Goal: Navigation & Orientation: Find specific page/section

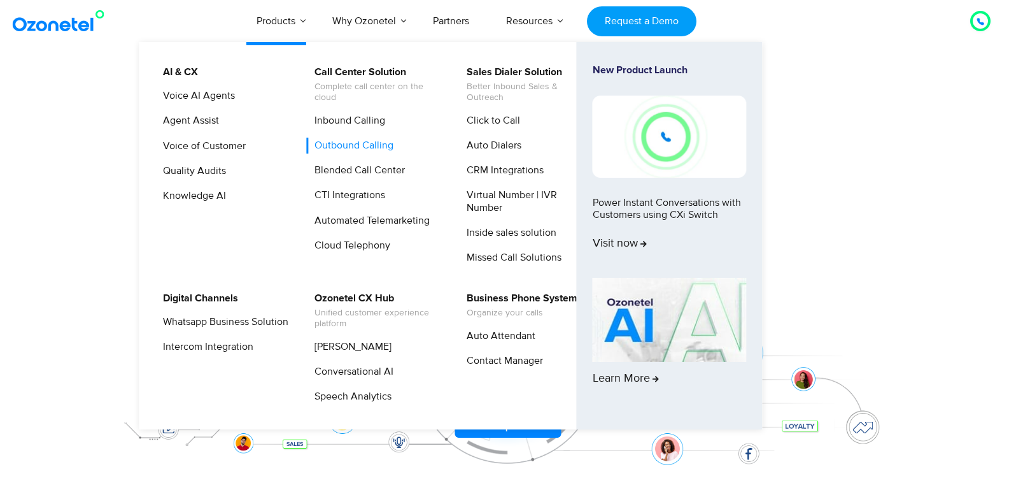
click at [363, 151] on link "Outbound Calling" at bounding box center [350, 146] width 89 height 16
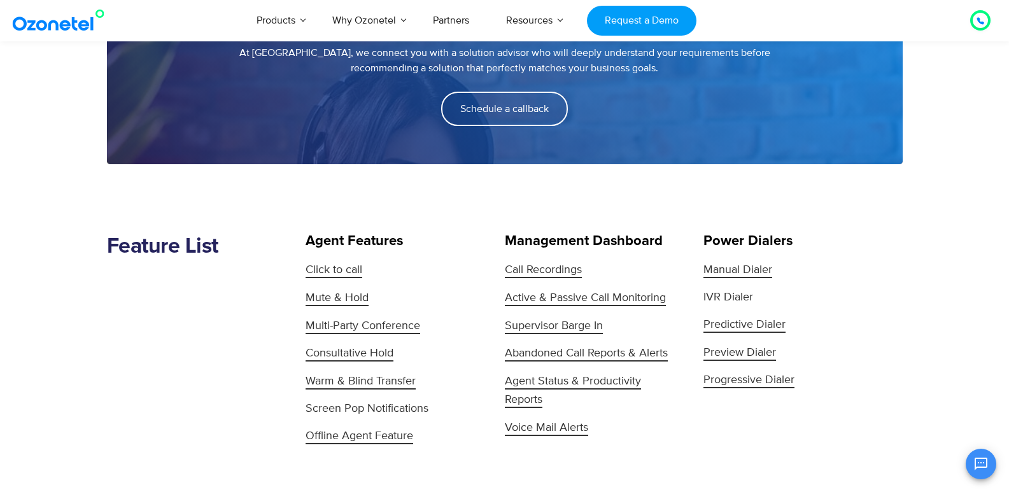
scroll to position [828, 0]
